Goal: Task Accomplishment & Management: Manage account settings

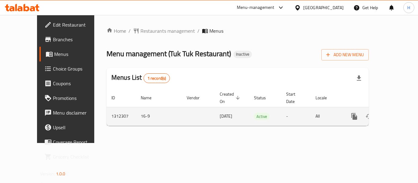
click at [395, 114] on icon "enhanced table" at bounding box center [398, 117] width 6 height 6
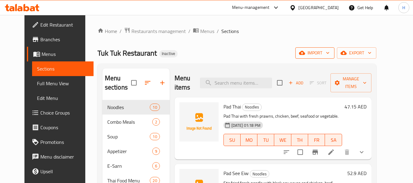
click at [330, 56] on span "import" at bounding box center [314, 53] width 29 height 8
click at [330, 51] on span "import" at bounding box center [314, 53] width 29 height 8
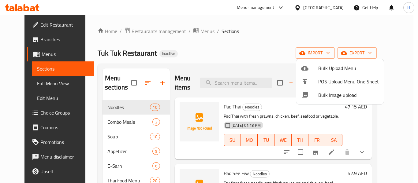
click at [319, 101] on li "Bulk Image upload" at bounding box center [339, 94] width 87 height 13
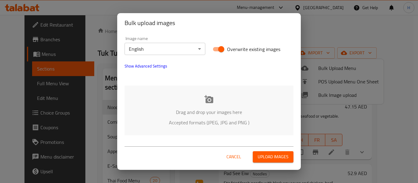
click at [320, 99] on div "Bulk upload images Image name English ​ Overwrite existing images Show Advanced…" at bounding box center [209, 91] width 418 height 183
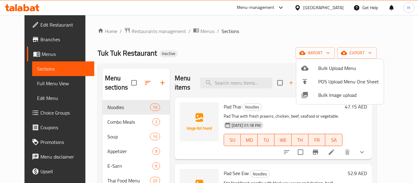
click at [319, 91] on span "Bulk Image upload" at bounding box center [348, 94] width 61 height 7
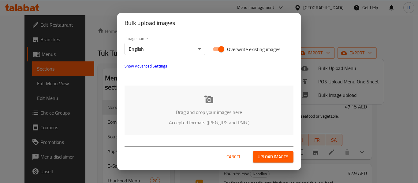
click at [201, 98] on div "Drag and drop your images here Accepted formats (JPEG, JPG and PNG )" at bounding box center [208, 111] width 169 height 50
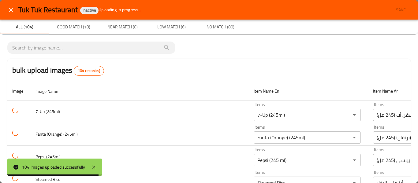
click at [9, 5] on button "close" at bounding box center [11, 9] width 15 height 15
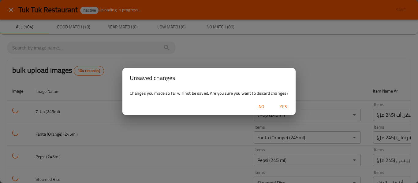
click at [281, 106] on span "Yes" at bounding box center [283, 107] width 15 height 8
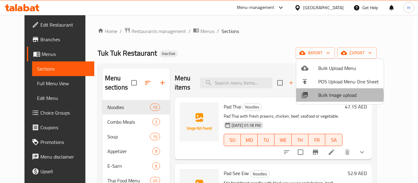
click at [332, 95] on span "Bulk Image upload" at bounding box center [348, 94] width 61 height 7
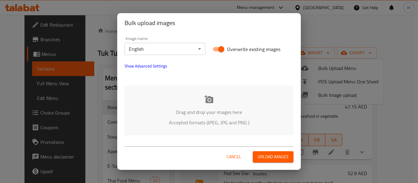
click at [204, 110] on p "Drag and drop your images here" at bounding box center [209, 112] width 150 height 7
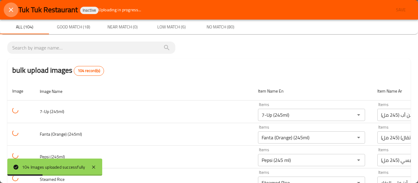
click at [14, 12] on icon "close" at bounding box center [10, 9] width 7 height 7
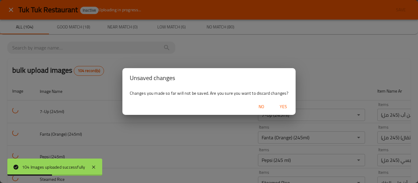
click at [289, 108] on span "Yes" at bounding box center [283, 107] width 15 height 8
click at [289, 108] on div at bounding box center [209, 91] width 418 height 183
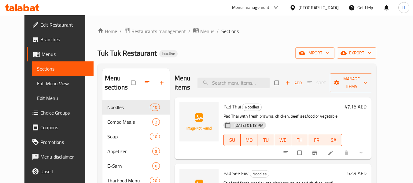
click at [347, 62] on div "Home / Restaurants management / Menus / Sections Tuk Tuk Restaurant Inactive im…" at bounding box center [237, 148] width 279 height 242
click at [330, 54] on span "import" at bounding box center [314, 53] width 29 height 8
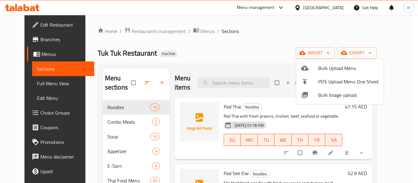
click at [327, 99] on span "Bulk Image upload" at bounding box center [348, 94] width 61 height 7
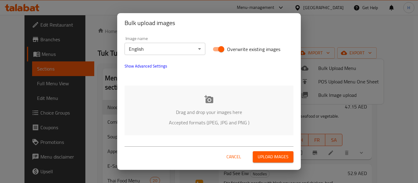
click at [205, 124] on p "Accepted formats (JPEG, JPG and PNG )" at bounding box center [209, 122] width 150 height 7
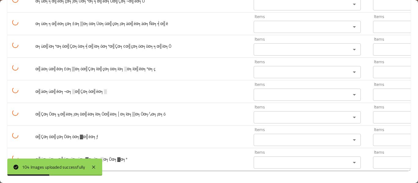
scroll to position [2287, 0]
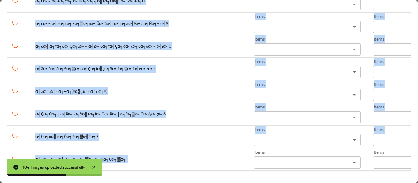
drag, startPoint x: 250, startPoint y: 166, endPoint x: 352, endPoint y: 167, distance: 102.4
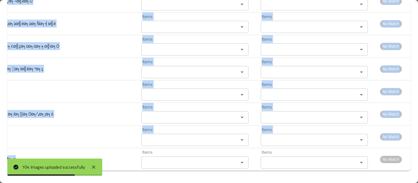
click at [348, 166] on div at bounding box center [348, 166] width 0 height 0
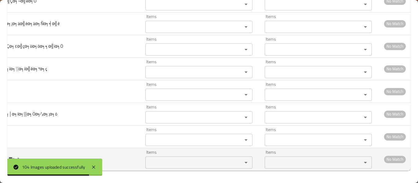
scroll to position [0, 57]
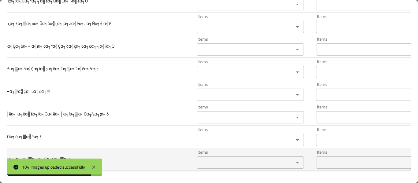
drag, startPoint x: 169, startPoint y: 156, endPoint x: 158, endPoint y: 151, distance: 11.8
click at [165, 154] on tr "α╣üα╕öα╕çα╣éα╕ïα╕öα╕▓α╕íα╕░α╕Öα╕▓α╕º Items Items Items Items No Match" at bounding box center [207, 159] width 515 height 23
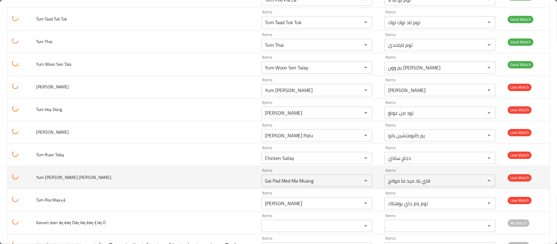
scroll to position [435, 0]
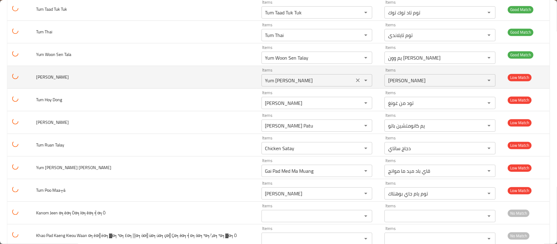
click at [355, 83] on icon "Clear" at bounding box center [358, 80] width 6 height 6
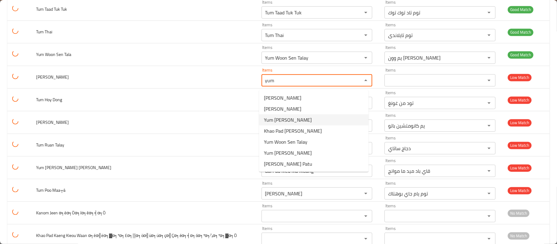
click at [308, 116] on Kreang-option-2 "Yum Nuea Yang" at bounding box center [313, 119] width 109 height 11
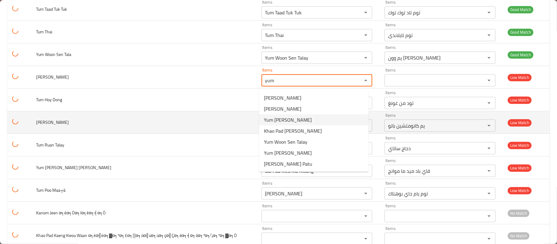
type Kreang "Yum Nuea Yang"
type Kreang-ar "يام نويا يانغ"
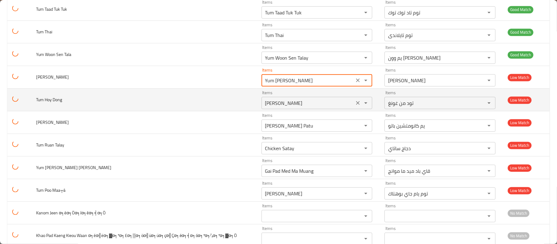
click at [349, 103] on div "Tod Mun Goong Items" at bounding box center [316, 103] width 111 height 12
type Kreang "Yum Nuea Yang"
click at [349, 103] on div "Tod Mun Goong Items" at bounding box center [316, 103] width 111 height 12
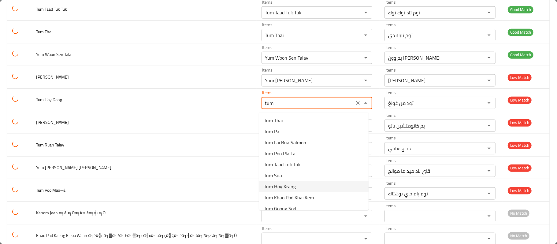
click at [315, 183] on Dong-option-6 "Tum Hoy Krang" at bounding box center [313, 186] width 109 height 11
type Dong "Tum Hoy Krang"
type Dong-ar "توم هوي كرانج"
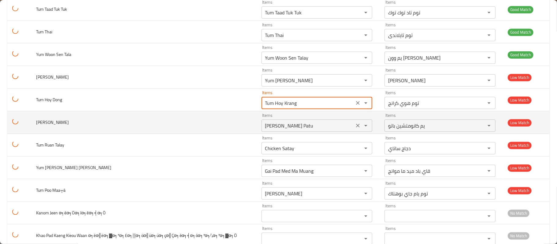
type Dong "Tum Hoy Krang"
click at [274, 129] on Maa "Yum Kanomchin Patu" at bounding box center [307, 125] width 89 height 9
click at [321, 129] on Maa "Yum Kanomchin Patu" at bounding box center [307, 125] width 89 height 9
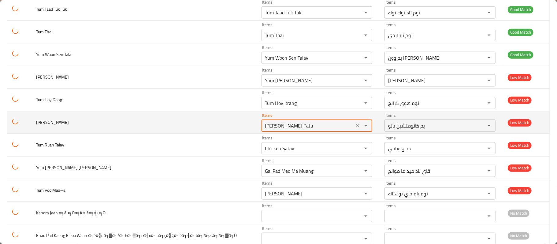
click at [339, 129] on Maa "Yum Kanomchin Patu" at bounding box center [307, 125] width 89 height 9
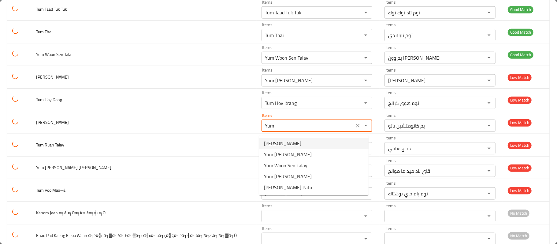
click at [320, 144] on Maa-option-0 "Tom Yum Gai Pohtak" at bounding box center [313, 143] width 109 height 11
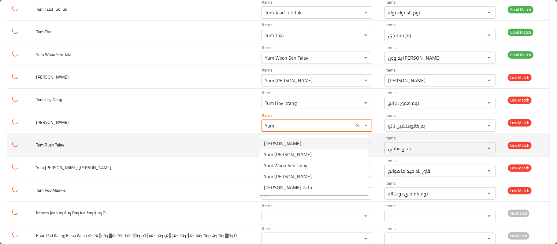
click at [320, 144] on div "Chicken Satay Items" at bounding box center [316, 148] width 111 height 12
type Maa "Tom Yum Gai Pohtak"
type Maa-ar "توم يام جاي بوهتاك"
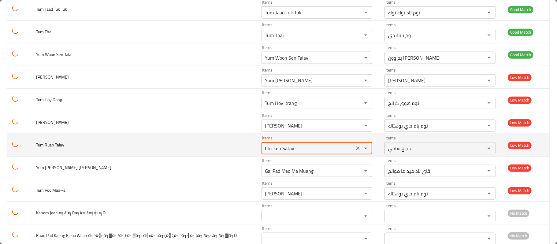
click at [355, 149] on icon "Clear" at bounding box center [358, 148] width 6 height 6
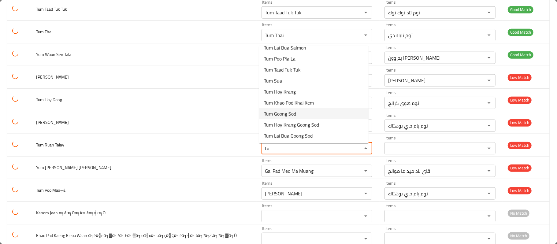
scroll to position [0, 0]
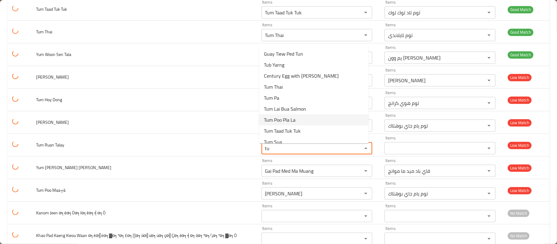
type Talay "t"
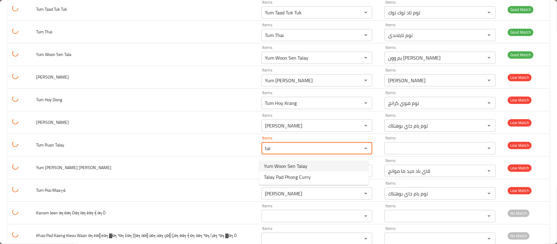
click at [337, 169] on Talay-option-0 "Yum Woon Sen Talay" at bounding box center [313, 166] width 109 height 11
type Talay "Yum Woon Sen Talay"
type Talay-ar "يم وون سين تالاي"
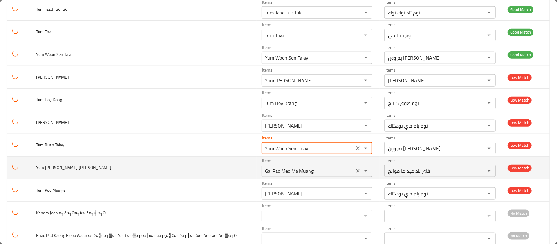
type Talay "Yum Woon Sen Talay"
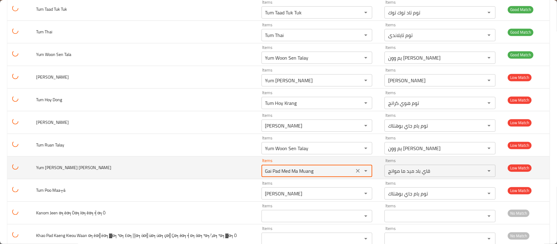
click at [324, 175] on Dang "Gai Pad Med Ma Muang" at bounding box center [307, 171] width 89 height 9
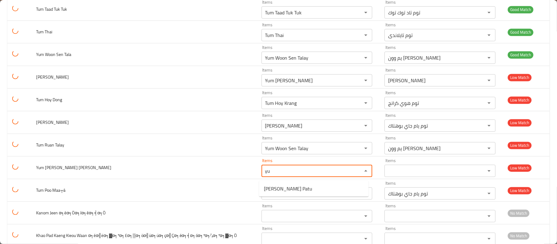
type Dang "y"
type Dang "k"
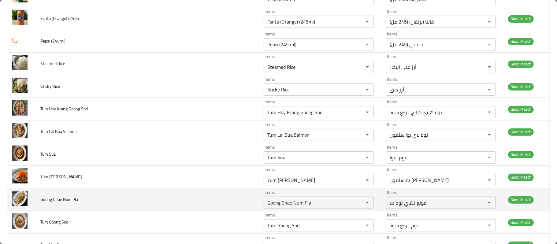
scroll to position [326, 0]
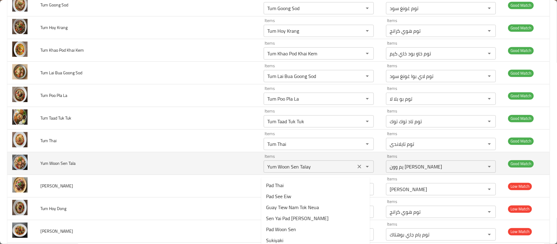
click at [322, 166] on Tala "Yum Woon Sen Talay" at bounding box center [309, 166] width 88 height 9
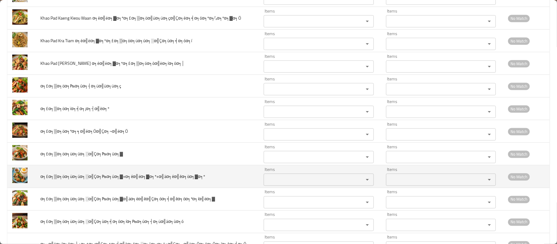
scroll to position [543, 0]
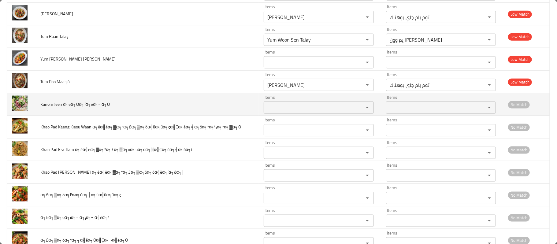
click at [298, 112] on α╕éα╕Öα╕íα╕êα╕╡α╕Ö "Items" at bounding box center [309, 107] width 88 height 9
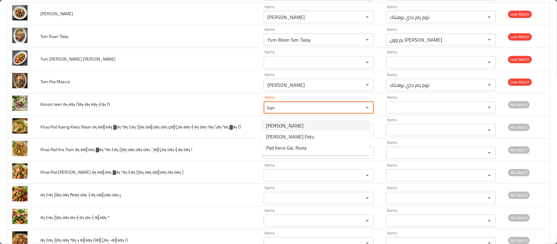
click at [291, 121] on α╕éα╕Öα╕íα╕êα╕╡α╕Ö-option-0 "Kanom Jeen" at bounding box center [315, 125] width 109 height 11
type α╕éα╕Öα╕íα╕êα╕╡α╕Ö "Kanom Jeen"
type α╕éα╕Öα╕íα╕êα╕╡α╕Ö-ar "كانوم جين"
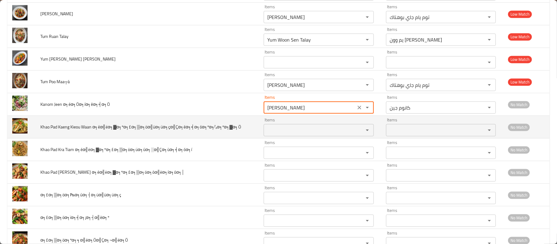
click at [289, 136] on div "Items" at bounding box center [319, 130] width 110 height 12
type α╕éα╕Öα╕íα╕êα╕╡α╕Ö "Kanom Jeen"
click at [289, 136] on div "Items" at bounding box center [319, 130] width 110 height 12
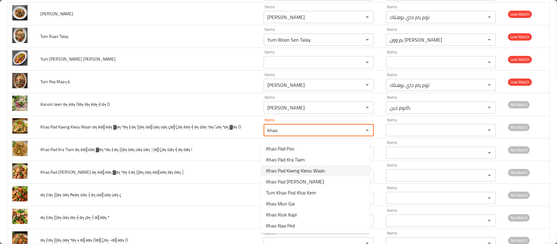
click at [313, 173] on span "Khao Pad Kaeng Kieou Waan" at bounding box center [295, 170] width 59 height 7
click at [313, 173] on div "Items" at bounding box center [319, 175] width 110 height 12
type α╕éα╣ëα╕▓α╕ºα╕£α╕▒α╕öα╣üα╕üα╕çα╣Çα╕éα╕╡α╕óα╕ºα╕½α╕ºα╕▓α╕Ö "Khao Pad Kaeng Kieou Waan"
type α╕éα╣ëα╕▓α╕ºα╕£α╕▒α╕öα╣üα╕üα╕çα╣Çα╕éα╕╡α╕óα╕ºα╕½α╕ºα╕▓α╕Ö-ar "خاو باد كاينج كيو وان"
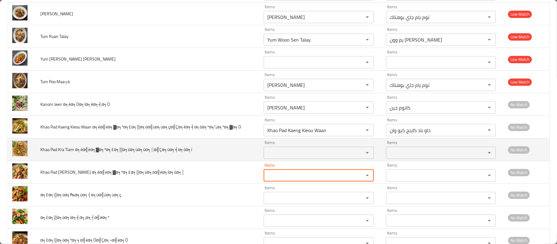
click at [311, 157] on α╕éα╣ëα╕▓α╕ºα╕£α╕▒α╕öα╕üα╕úα╕░α╣Çα╕ùα╕╡α╕óα╕í "Items" at bounding box center [309, 153] width 88 height 9
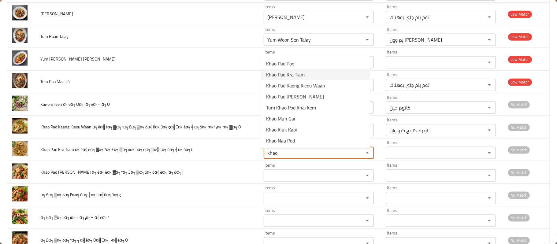
click at [294, 73] on span "Khao Pad Kra Tiam" at bounding box center [285, 74] width 39 height 7
type α╕éα╣ëα╕▓α╕ºα╕£α╕▒α╕öα╕üα╕úα╕░α╣Çα╕ùα╕╡α╕óα╕í "Khao Pad Kra Tiam"
type α╕éα╣ëα╕▓α╕ºα╕£α╕▒α╕öα╕üα╕úα╕░α╣Çα╕ùα╕╡α╕óα╕í-ar "خاو باد كرا تيام"
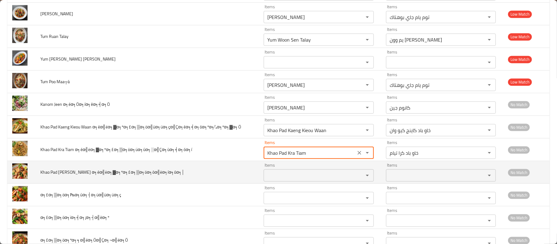
type α╕éα╣ëα╕▓α╕ºα╕£α╕▒α╕öα╕üα╕úα╕░α╣Çα╕ùα╕╡α╕óα╕í "Khao Pad Kra Tiam"
click at [291, 180] on α╕éα╣ëα╕▓α╕ºα╕£α╕▒α╕öα╕òα╣ëα╕íα╕óα╕│ "Items" at bounding box center [309, 175] width 88 height 9
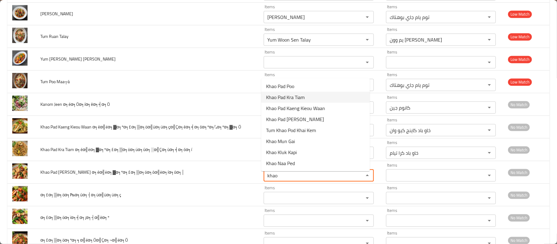
click at [307, 99] on α╕éα╣ëα╕▓α╕ºα╕£α╕▒α╕öα╕òα╣ëα╕íα╕óα╕│-option-1 "Khao Pad Kra Tiam" at bounding box center [315, 97] width 109 height 11
type α╕éα╣ëα╕▓α╕ºα╕£α╕▒α╕öα╕òα╣ëα╕íα╕óα╕│ "Khao Pad Kra Tiam"
type α╕éα╣ëα╕▓α╕ºα╕£α╕▒α╕öα╕òα╣ëα╕íα╕óα╕│-ar "خاو باد كرا تيام"
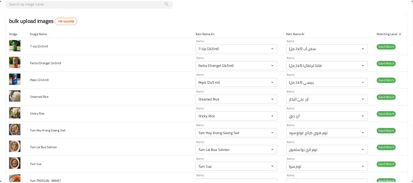
scroll to position [0, 0]
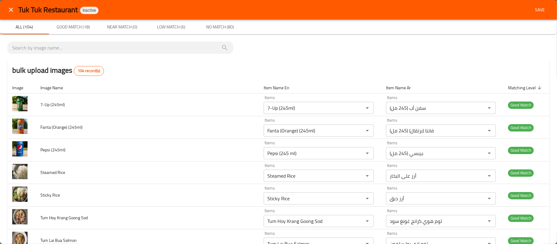
type α╕éα╣ëα╕▓α╕ºα╕£α╕▒α╕öα╕òα╣ëα╕íα╕óα╕│ "Khao Pad Kra Tiam"
click at [417, 6] on span "Save" at bounding box center [539, 10] width 15 height 8
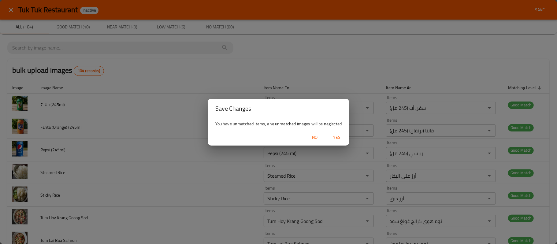
click at [337, 139] on span "Yes" at bounding box center [336, 138] width 15 height 8
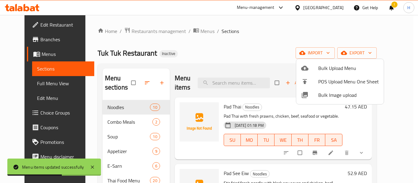
drag, startPoint x: 516, startPoint y: 2, endPoint x: 263, endPoint y: 46, distance: 257.2
click at [262, 50] on div at bounding box center [209, 91] width 418 height 183
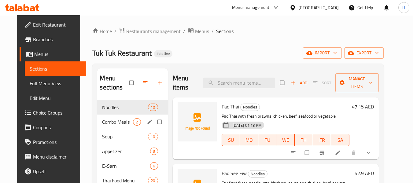
click at [103, 119] on span "Combo Meals" at bounding box center [117, 121] width 31 height 7
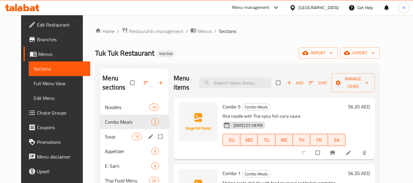
click at [115, 144] on div "Appetizer 9" at bounding box center [134, 151] width 69 height 15
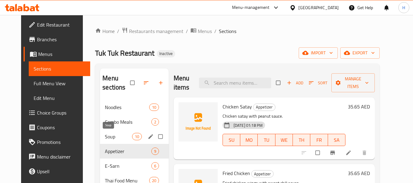
click at [114, 137] on span "Soup" at bounding box center [118, 136] width 27 height 7
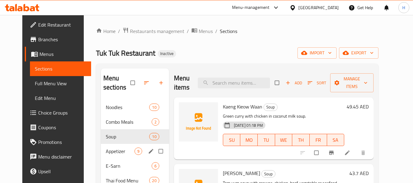
scroll to position [98, 0]
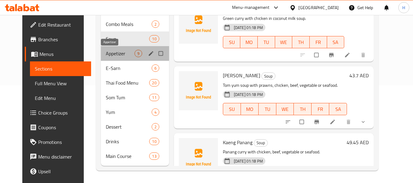
click at [106, 56] on span "Appetizer" at bounding box center [120, 53] width 29 height 7
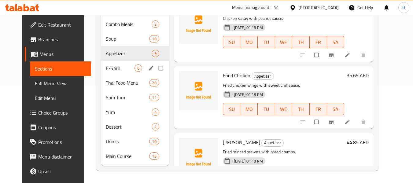
click at [103, 64] on div "E-Sarn 6" at bounding box center [135, 68] width 68 height 15
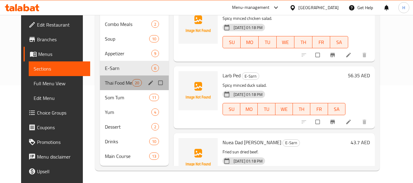
click at [107, 78] on div "Thai Food Menu 20" at bounding box center [134, 83] width 69 height 15
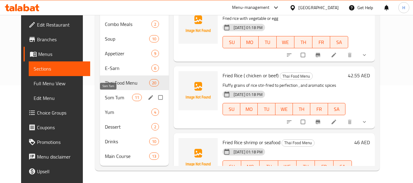
drag, startPoint x: 107, startPoint y: 98, endPoint x: 104, endPoint y: 107, distance: 9.6
click at [107, 98] on span "Som Tum" at bounding box center [118, 97] width 27 height 7
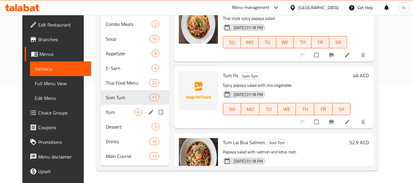
click at [106, 114] on span "Yum" at bounding box center [120, 112] width 29 height 7
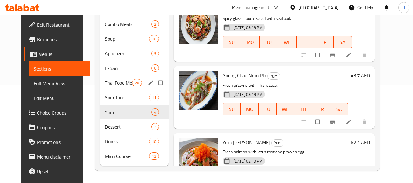
click at [109, 90] on div "Thai Food Menu 20" at bounding box center [134, 83] width 69 height 15
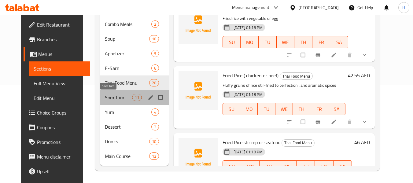
click at [105, 99] on span "Som Tum" at bounding box center [118, 97] width 27 height 7
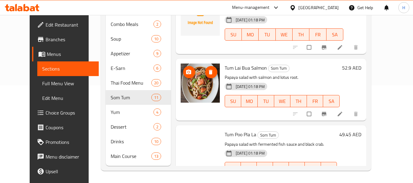
scroll to position [82, 0]
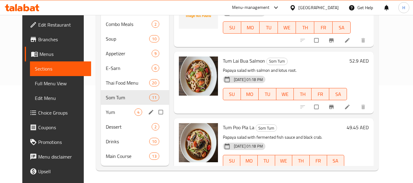
click at [106, 109] on span "Yum" at bounding box center [120, 112] width 29 height 7
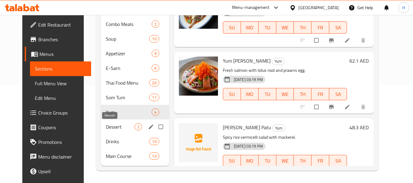
click at [107, 124] on span "Dessert" at bounding box center [120, 126] width 29 height 7
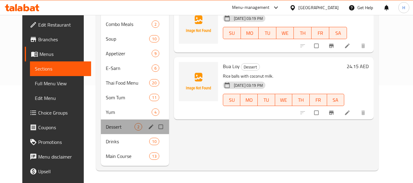
click at [109, 132] on div "Dessert 2" at bounding box center [135, 127] width 68 height 15
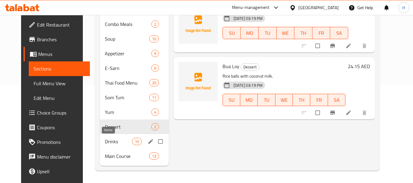
click at [108, 139] on span "Drinks" at bounding box center [118, 141] width 27 height 7
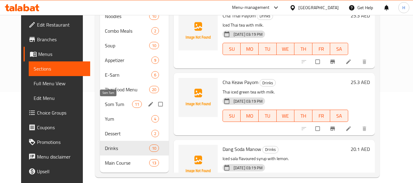
scroll to position [98, 0]
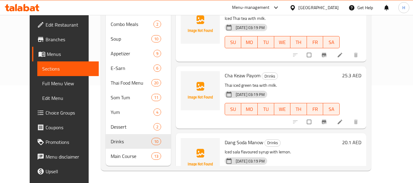
click at [330, 6] on div "United Arab Emirates" at bounding box center [318, 7] width 40 height 7
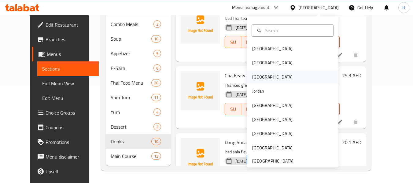
click at [279, 70] on div "Iraq" at bounding box center [293, 77] width 92 height 14
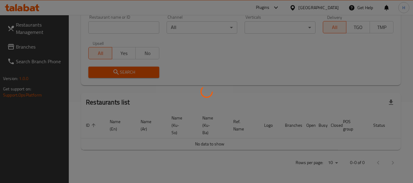
scroll to position [98, 0]
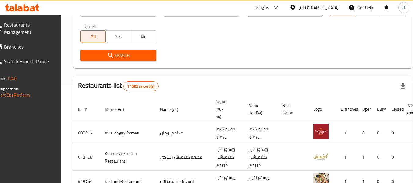
click at [334, 7] on div "Iraq" at bounding box center [318, 7] width 40 height 7
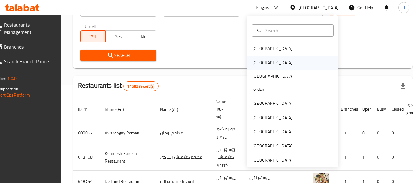
click at [255, 59] on div "[GEOGRAPHIC_DATA]" at bounding box center [272, 62] width 40 height 7
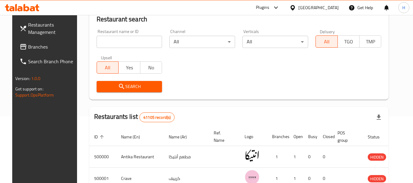
scroll to position [98, 0]
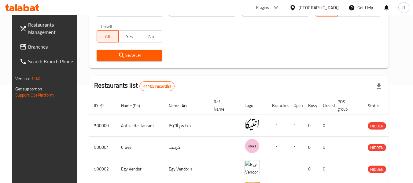
click at [61, 41] on link "Branches" at bounding box center [48, 46] width 67 height 15
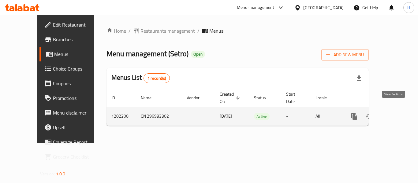
click at [397, 109] on link "enhanced table" at bounding box center [398, 116] width 15 height 15
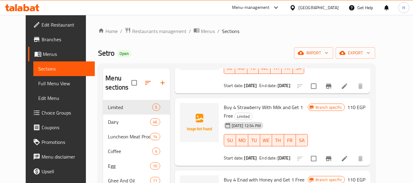
scroll to position [82, 0]
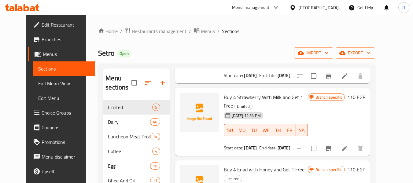
click at [271, 42] on div "Home / Restaurants management / Menus / Sections Setro Open import export Menu …" at bounding box center [236, 162] width 277 height 271
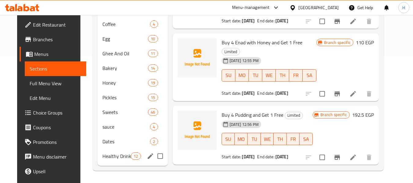
scroll to position [0, 0]
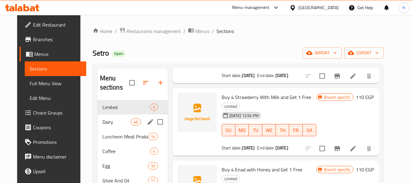
click at [108, 120] on span "Dairy" at bounding box center [116, 121] width 29 height 7
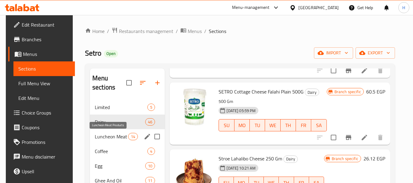
click at [113, 139] on span "Luncheon Meat Products" at bounding box center [111, 136] width 33 height 7
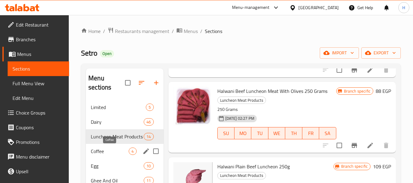
click at [103, 147] on div "Coffee 4" at bounding box center [124, 151] width 77 height 15
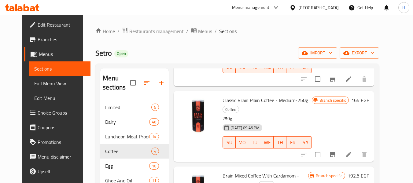
click at [119, 93] on div "Menu sections" at bounding box center [134, 82] width 68 height 29
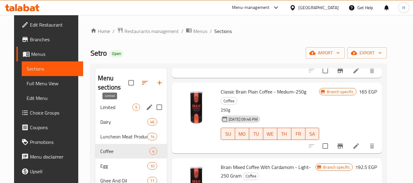
click at [116, 106] on span "Limited" at bounding box center [116, 107] width 32 height 7
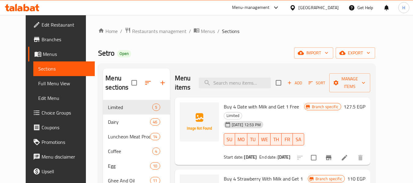
click at [212, 52] on div "Setro Open import export" at bounding box center [236, 52] width 277 height 11
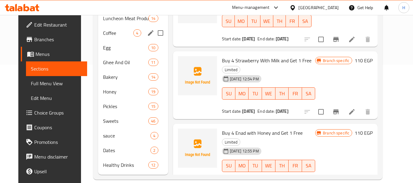
scroll to position [127, 0]
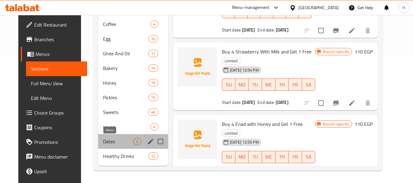
click at [103, 143] on span "Dates" at bounding box center [118, 141] width 30 height 7
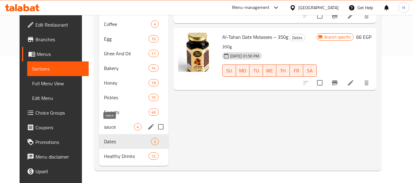
click at [105, 125] on span "sauce" at bounding box center [119, 126] width 30 height 7
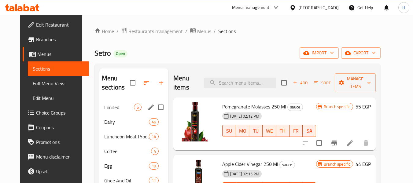
click at [112, 110] on span "Limited" at bounding box center [119, 107] width 30 height 7
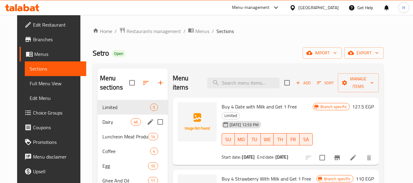
click at [102, 125] on span "Dairy" at bounding box center [116, 121] width 29 height 7
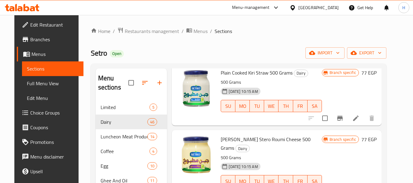
scroll to position [127, 0]
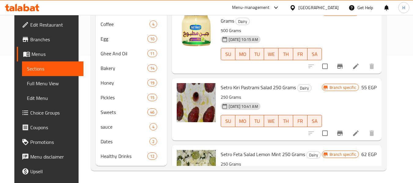
click at [386, 132] on div "Menu sections Limited 5 Dairy 46 Luncheon Meat Products 14 Coffee 4 Egg 10 Ghee…" at bounding box center [239, 53] width 296 height 235
drag, startPoint x: 396, startPoint y: 132, endPoint x: 394, endPoint y: 136, distance: 4.7
click at [386, 136] on div "Menu sections Limited 5 Dairy 46 Luncheon Meat Products 14 Coffee 4 Egg 10 Ghee…" at bounding box center [239, 53] width 296 height 235
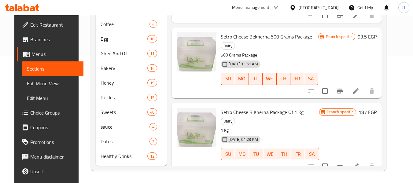
scroll to position [864, 0]
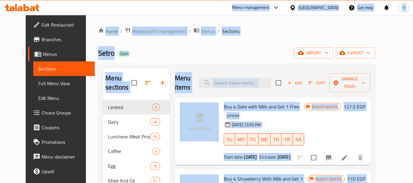
click at [253, 50] on div "Setro Open import export" at bounding box center [236, 52] width 277 height 11
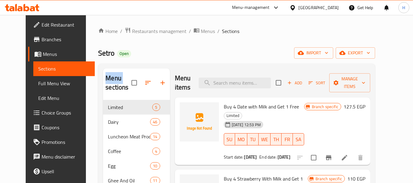
click at [253, 50] on div "Setro Open import export" at bounding box center [236, 52] width 277 height 11
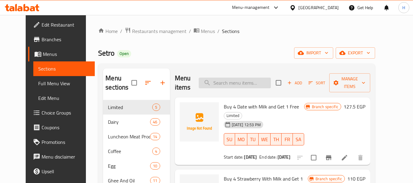
click at [230, 82] on input "search" at bounding box center [235, 83] width 72 height 11
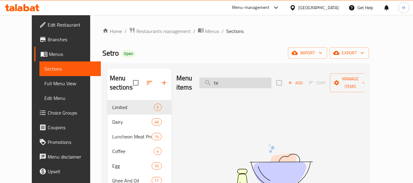
type input "t"
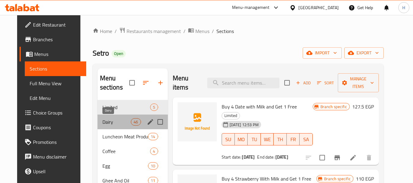
click at [107, 123] on span "Dairy" at bounding box center [116, 121] width 29 height 7
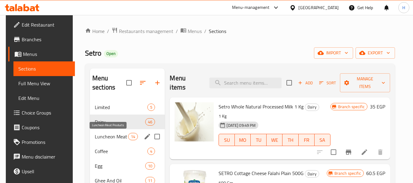
click at [106, 134] on span "Luncheon Meat Products" at bounding box center [111, 136] width 33 height 7
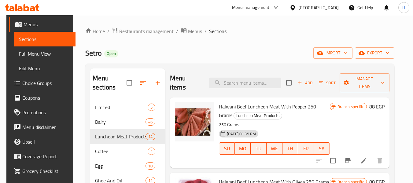
scroll to position [44, 0]
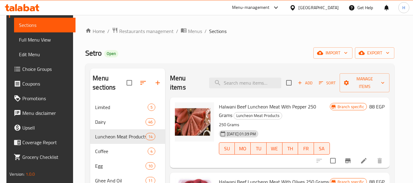
click at [28, 98] on span "Promotions" at bounding box center [46, 98] width 48 height 7
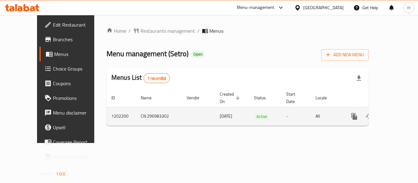
click at [394, 113] on icon "enhanced table" at bounding box center [397, 116] width 7 height 7
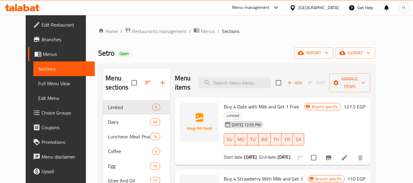
click at [247, 77] on div "Menu items Add Sort Manage items" at bounding box center [272, 82] width 195 height 29
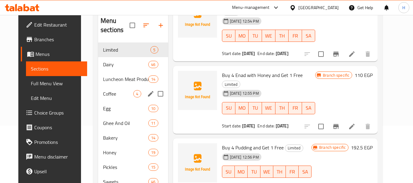
scroll to position [46, 0]
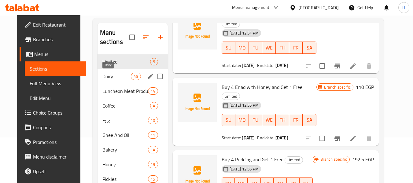
click at [102, 79] on span "Dairy" at bounding box center [116, 76] width 29 height 7
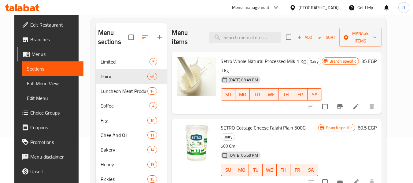
click at [101, 93] on span "Luncheon Meat Products" at bounding box center [124, 90] width 47 height 7
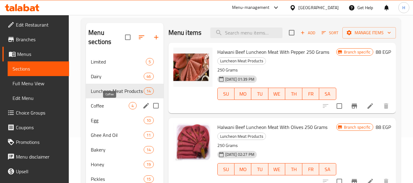
click at [100, 109] on span "Coffee" at bounding box center [110, 105] width 38 height 7
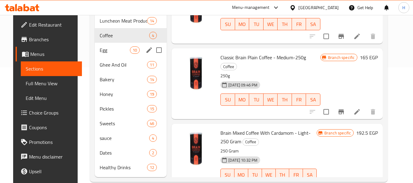
scroll to position [127, 0]
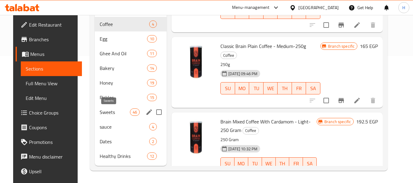
click at [100, 110] on span "Sweets" at bounding box center [115, 112] width 30 height 7
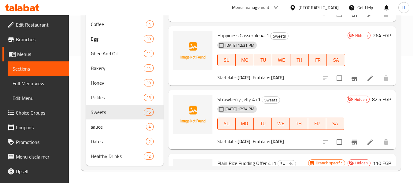
scroll to position [199, 0]
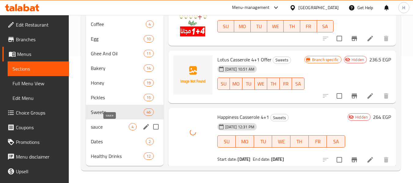
click at [106, 128] on span "sauce" at bounding box center [110, 126] width 38 height 7
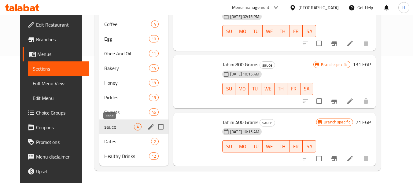
scroll to position [30, 0]
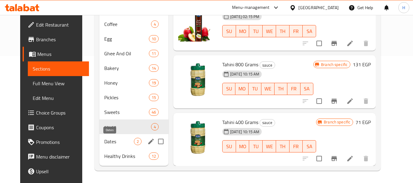
click at [106, 142] on span "Dates" at bounding box center [119, 141] width 30 height 7
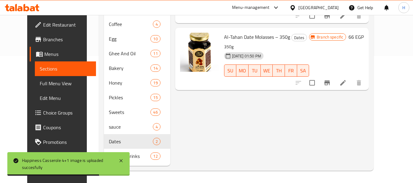
click at [252, 152] on div "Menu items Add Sort Manage items Al-Tahan Date Jam 450 Grams Dates 14-03-2024 0…" at bounding box center [269, 53] width 199 height 225
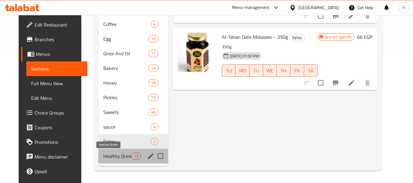
click at [103, 157] on span "Healthy Drinks" at bounding box center [117, 156] width 28 height 7
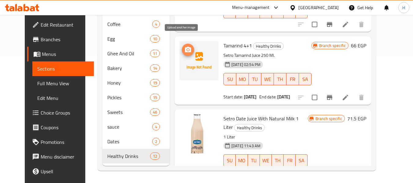
click at [184, 46] on icon "upload picture" at bounding box center [187, 49] width 7 height 7
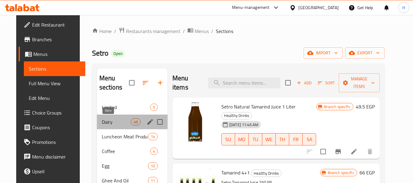
click at [102, 122] on span "Dairy" at bounding box center [116, 121] width 29 height 7
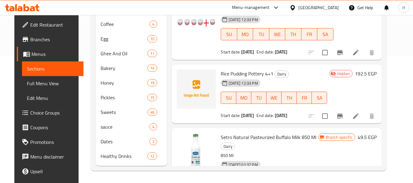
scroll to position [393, 0]
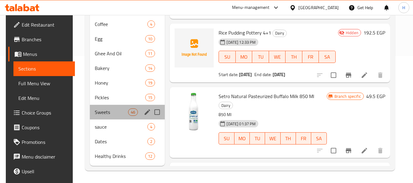
click at [140, 110] on div "Sweets 46" at bounding box center [127, 112] width 75 height 15
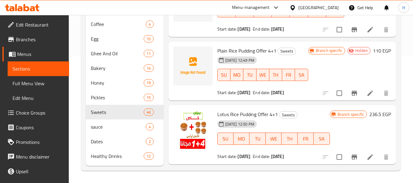
click at [397, 45] on div "Menu sections Limited 5 Dairy 46 Luncheon Meat Products 14 Coffee 4 Egg 10 Ghee…" at bounding box center [241, 53] width 320 height 235
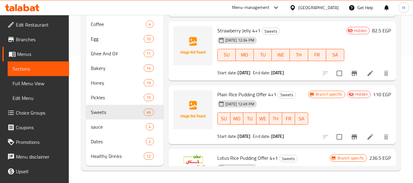
scroll to position [359, 0]
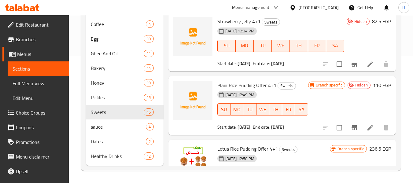
click at [336, 7] on div "Egypt" at bounding box center [318, 7] width 40 height 7
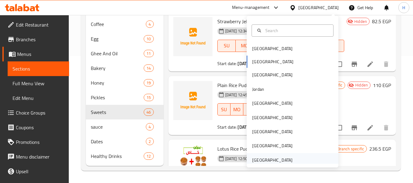
click at [279, 158] on div "[GEOGRAPHIC_DATA]" at bounding box center [272, 160] width 40 height 7
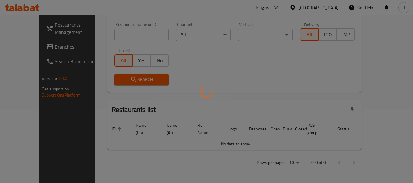
scroll to position [67, 0]
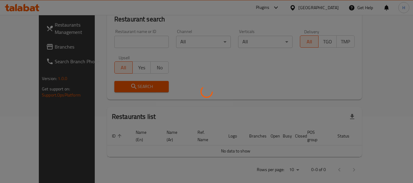
click at [22, 44] on div at bounding box center [206, 91] width 413 height 183
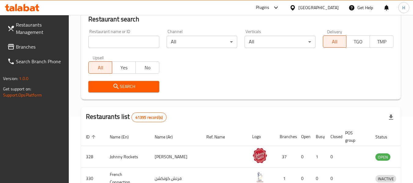
scroll to position [127, 0]
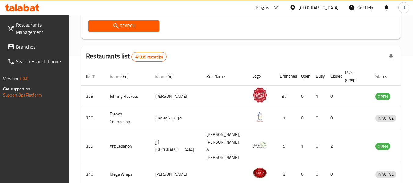
click at [326, 47] on div "Restaurants list 41395 record(s)" at bounding box center [241, 56] width 320 height 21
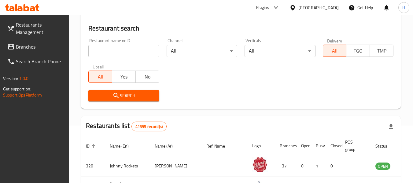
scroll to position [46, 0]
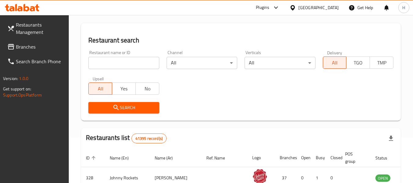
click at [114, 63] on input "search" at bounding box center [123, 63] width 71 height 12
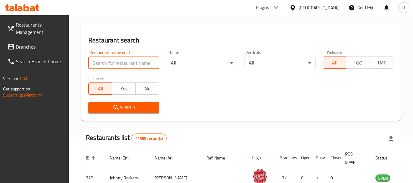
paste input "776698"
type input "776698"
click button "Search" at bounding box center [123, 107] width 71 height 11
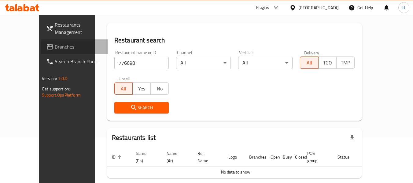
click at [55, 49] on span "Branches" at bounding box center [79, 46] width 48 height 7
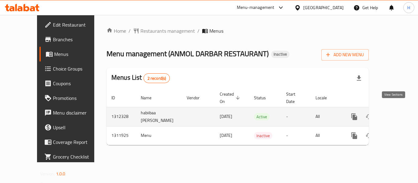
click at [394, 113] on icon "enhanced table" at bounding box center [397, 116] width 7 height 7
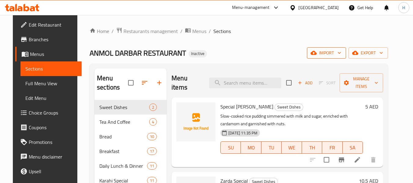
click at [335, 53] on span "import" at bounding box center [326, 53] width 29 height 8
click at [334, 58] on button "import" at bounding box center [326, 52] width 39 height 11
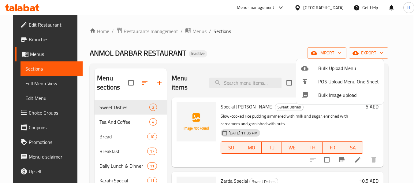
click at [323, 94] on span "Bulk Image upload" at bounding box center [348, 94] width 61 height 7
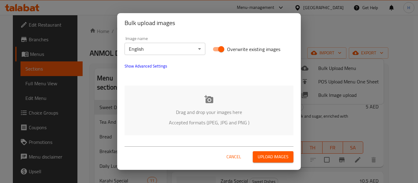
click at [167, 95] on div "Drag and drop your images here Accepted formats (JPEG, JPG and PNG )" at bounding box center [208, 111] width 169 height 50
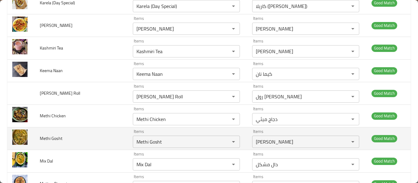
scroll to position [251, 0]
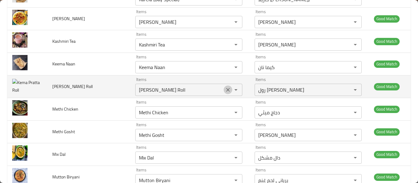
click at [225, 90] on icon "Clear" at bounding box center [228, 90] width 6 height 6
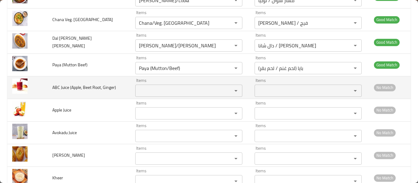
scroll to position [2045, 0]
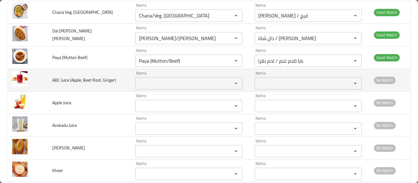
click at [172, 79] on Ginger\) "Items" at bounding box center [179, 83] width 85 height 9
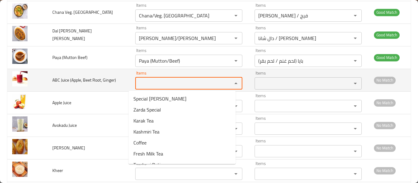
click at [172, 85] on Ginger\) "Items" at bounding box center [179, 83] width 85 height 9
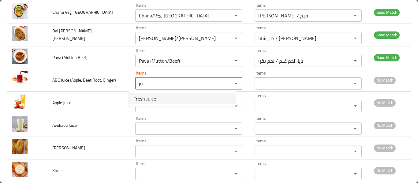
click at [166, 96] on Ginger\)-option-0 "Fresh Juice" at bounding box center [181, 98] width 107 height 11
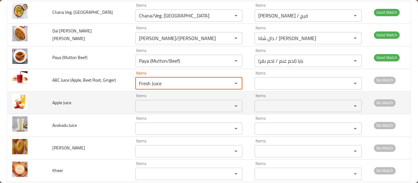
type Ginger\) "Fresh Juice"
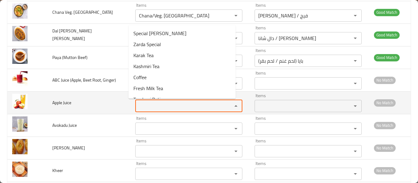
click at [147, 108] on Juice "Items" at bounding box center [179, 106] width 85 height 9
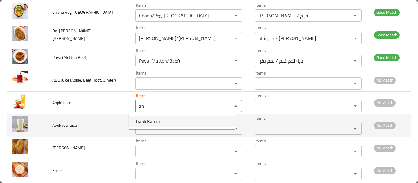
type Juice "ap"
click at [101, 124] on td "Avokadu Juice" at bounding box center [88, 125] width 83 height 23
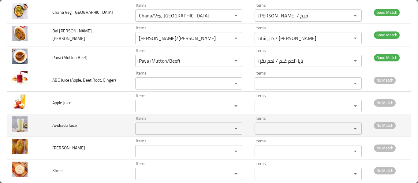
click at [175, 128] on Juice "Items" at bounding box center [179, 128] width 85 height 9
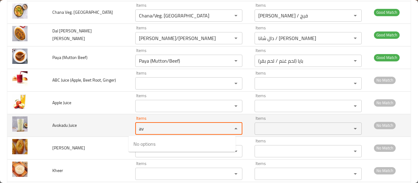
type Juice "a"
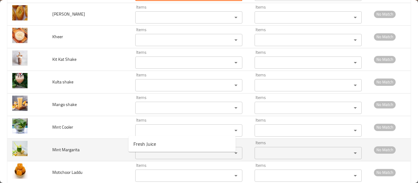
scroll to position [2208, 0]
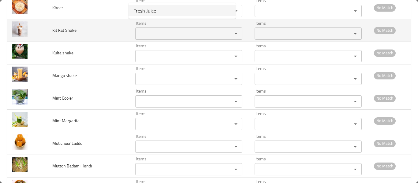
type Juice "jui"
click at [146, 32] on Shake "Items" at bounding box center [179, 33] width 85 height 9
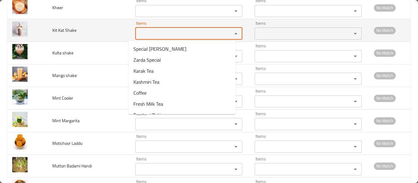
click at [146, 32] on Shake "Items" at bounding box center [179, 33] width 85 height 9
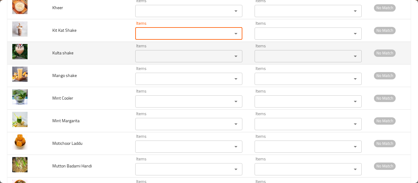
scroll to position [2126, 0]
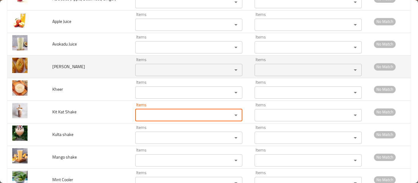
click at [159, 68] on Shahi "Items" at bounding box center [179, 70] width 85 height 9
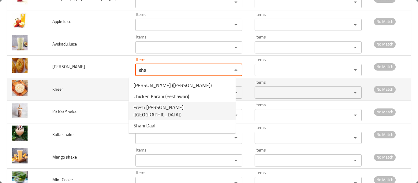
type Shahi "sha"
click at [88, 95] on td "Kheer" at bounding box center [88, 89] width 83 height 23
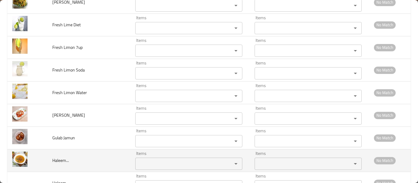
scroll to position [3256, 0]
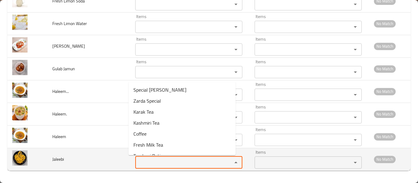
click at [151, 161] on input "Items" at bounding box center [179, 162] width 85 height 9
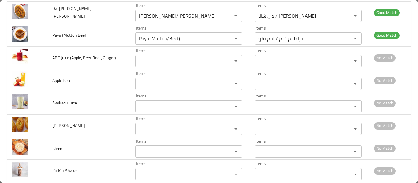
scroll to position [2033, 0]
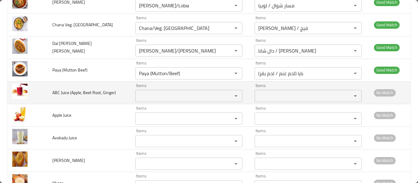
type input "ja"
click at [54, 90] on td "ABC Juice (Apple, Beet Root, Ginger)" at bounding box center [88, 92] width 83 height 23
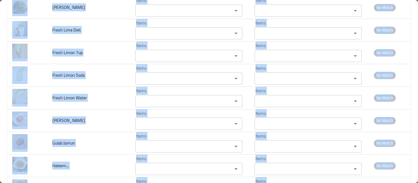
scroll to position [3256, 0]
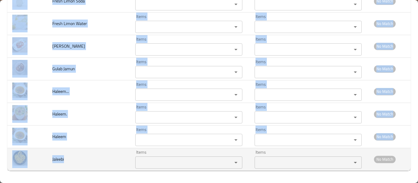
copy tbody "ABC Juice (Apple, Beet Root, Ginger) Items Items Items Items No Match Apple Jui…"
drag, startPoint x: 54, startPoint y: 91, endPoint x: 109, endPoint y: 166, distance: 92.9
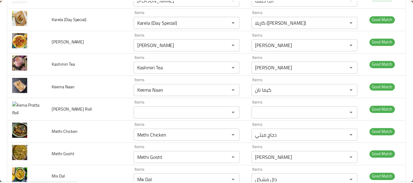
scroll to position [0, 0]
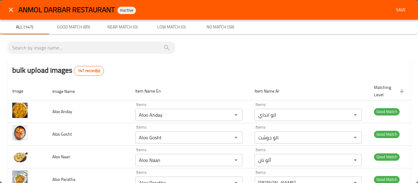
click at [397, 5] on button "Save" at bounding box center [401, 9] width 20 height 11
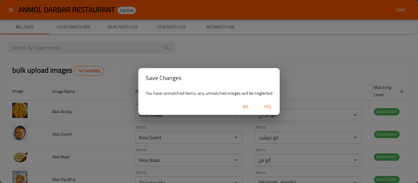
click at [270, 110] on span "Yes" at bounding box center [267, 107] width 15 height 8
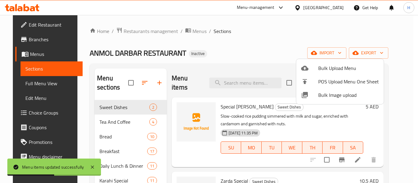
click at [31, 87] on div at bounding box center [209, 91] width 418 height 183
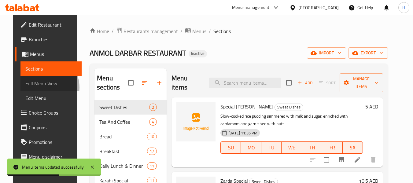
click at [31, 87] on span "Full Menu View" at bounding box center [51, 83] width 52 height 7
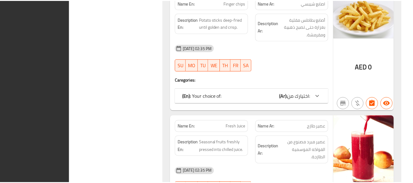
scroll to position [8786, 0]
